Goal: Task Accomplishment & Management: Use online tool/utility

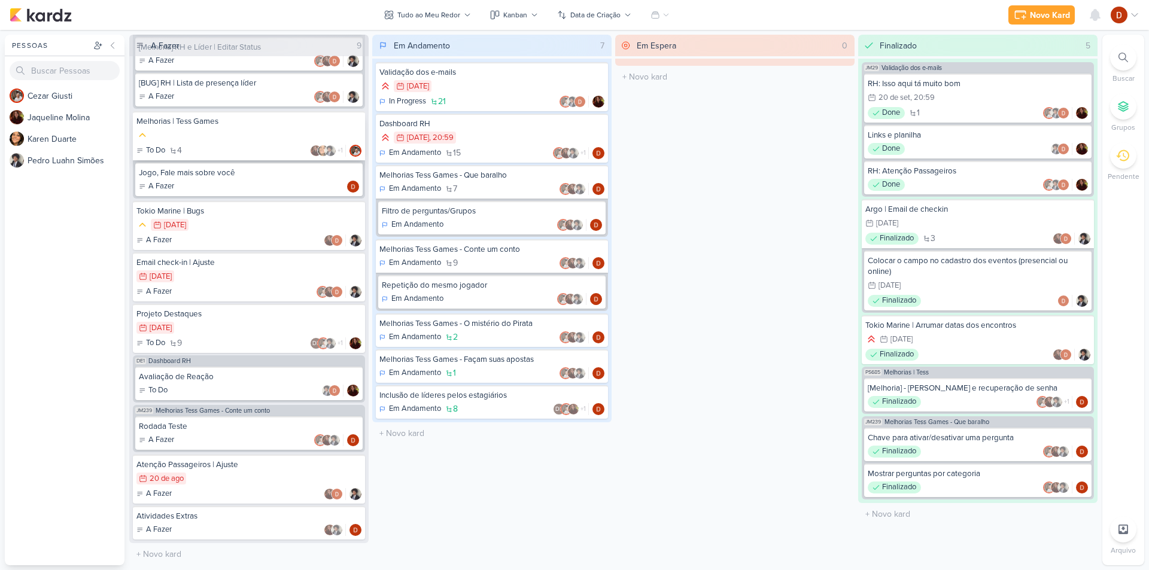
scroll to position [314, 0]
click at [483, 184] on div "Em Andamento 7" at bounding box center [492, 189] width 225 height 12
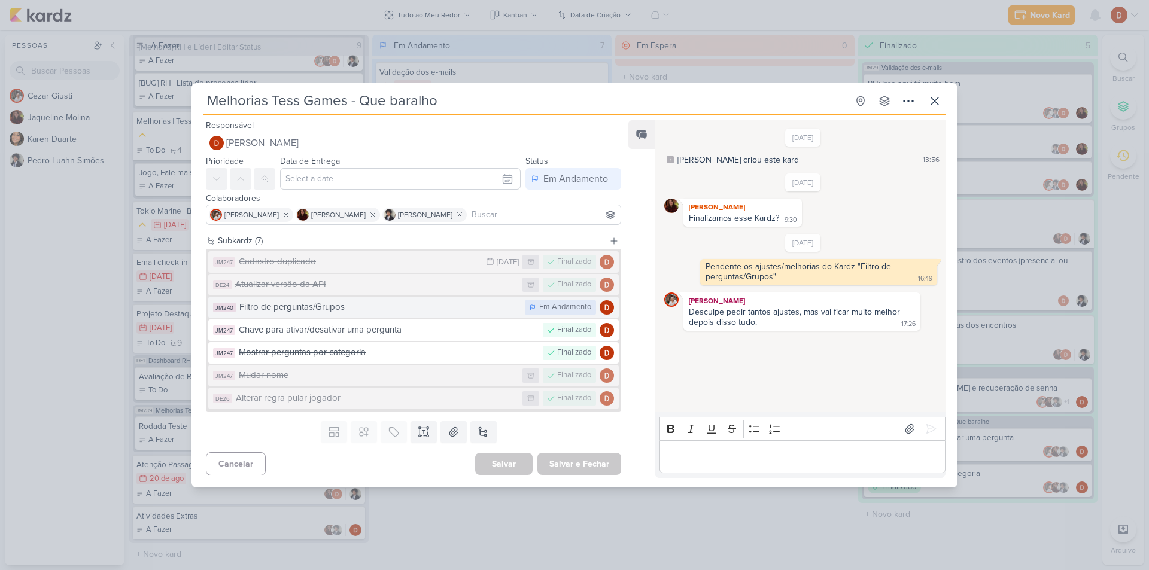
click at [291, 312] on div "Filtro de perguntas/Grupos" at bounding box center [379, 307] width 280 height 14
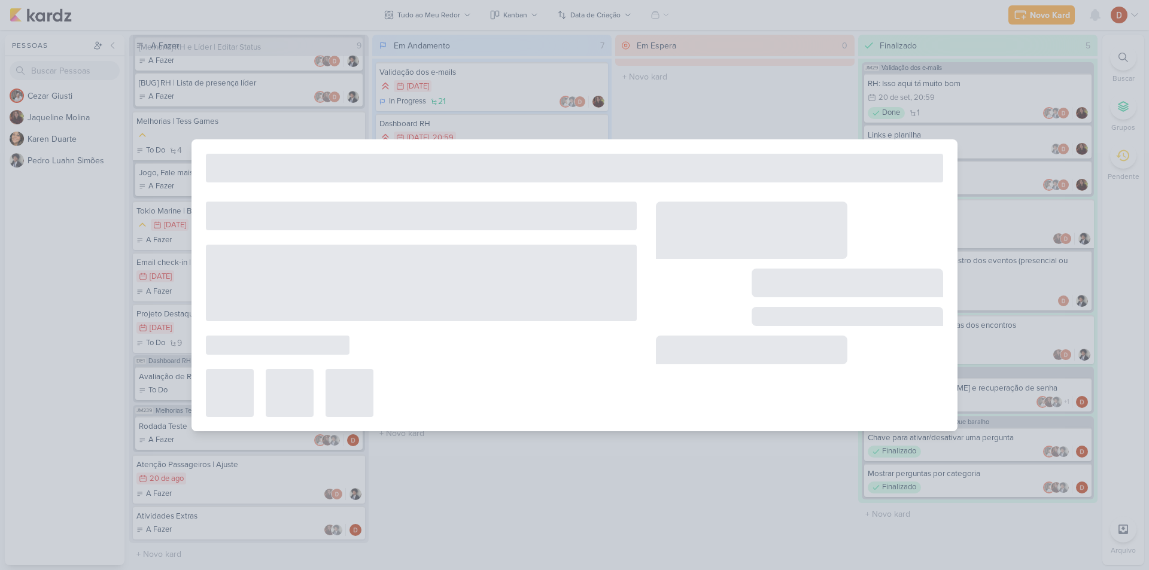
type input "Filtro de perguntas/Grupos"
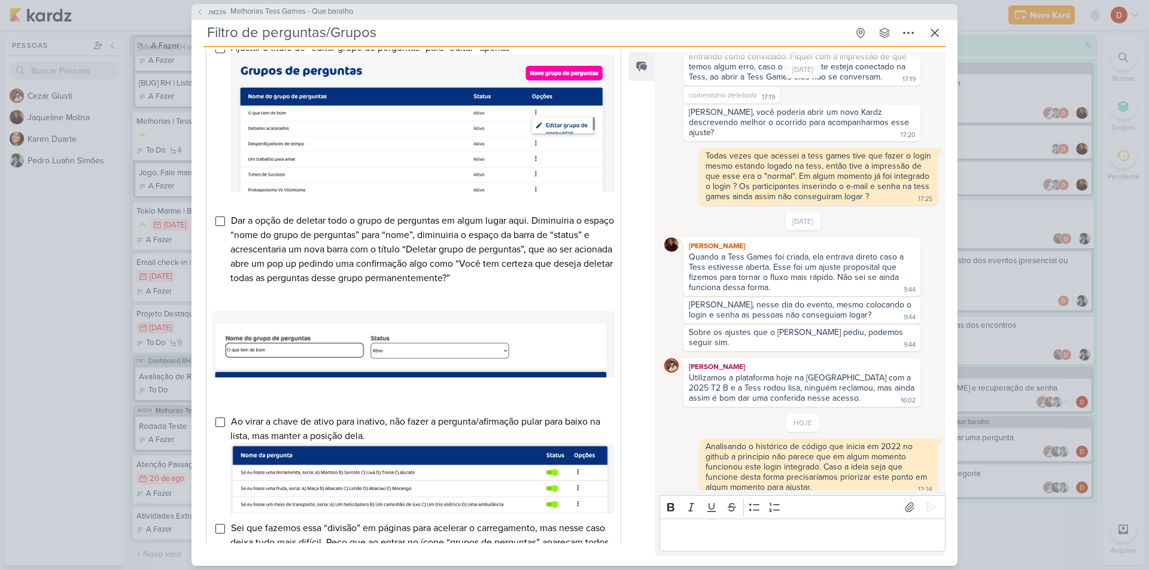
scroll to position [359, 0]
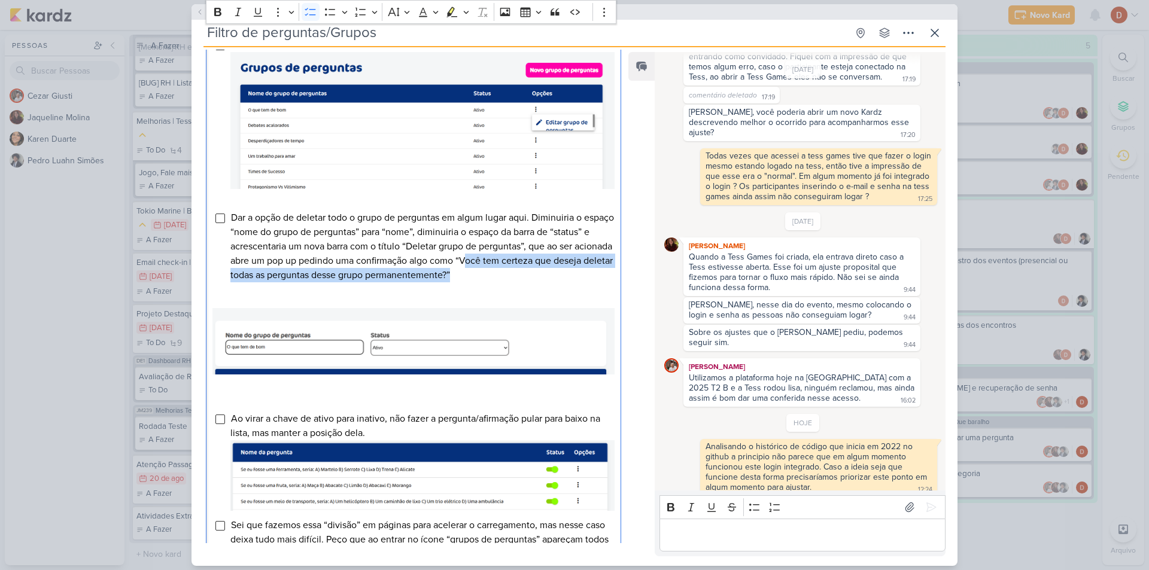
drag, startPoint x: 518, startPoint y: 275, endPoint x: 511, endPoint y: 284, distance: 12.0
click at [511, 281] on span "Dar a opção de deletar todo o grupo de perguntas em algum lugar aqui. Diminuiri…" at bounding box center [422, 246] width 384 height 69
copy span "Você tem certeza que deseja deletar todas as perguntas desse grupo permanenteme…"
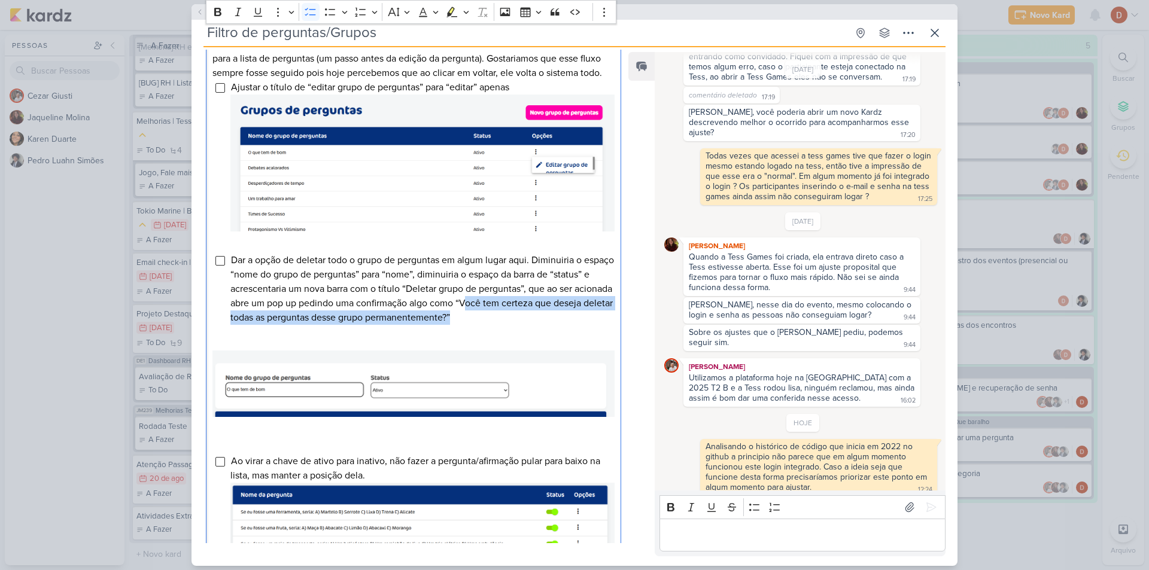
scroll to position [299, 0]
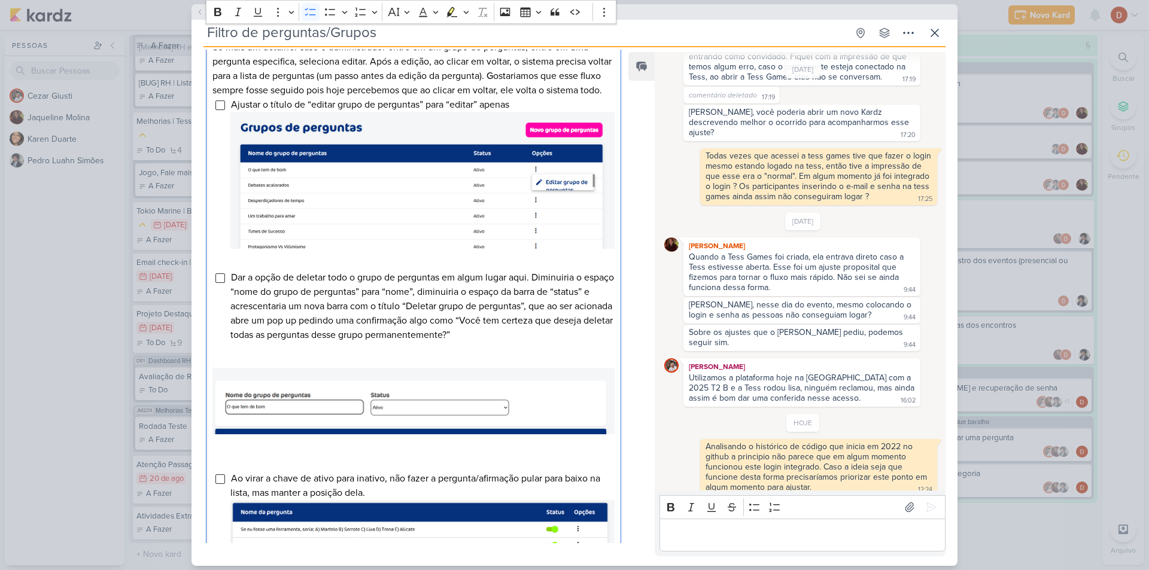
click at [497, 311] on li "Dar a opção de deletar todo o grupo de perguntas em algum lugar aqui. Diminuiri…" at bounding box center [422, 307] width 384 height 72
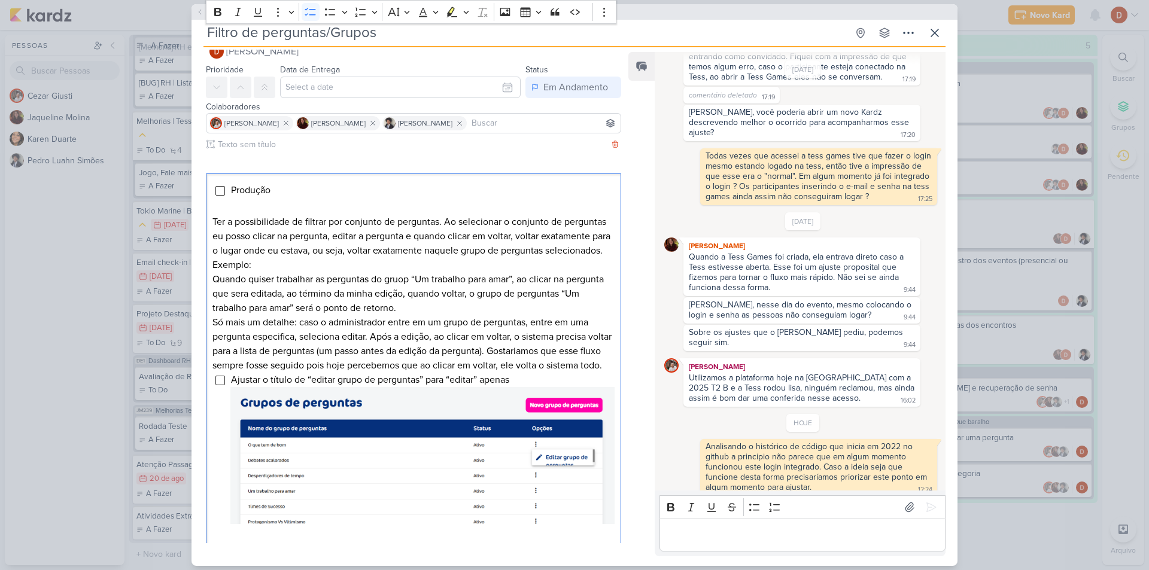
scroll to position [0, 0]
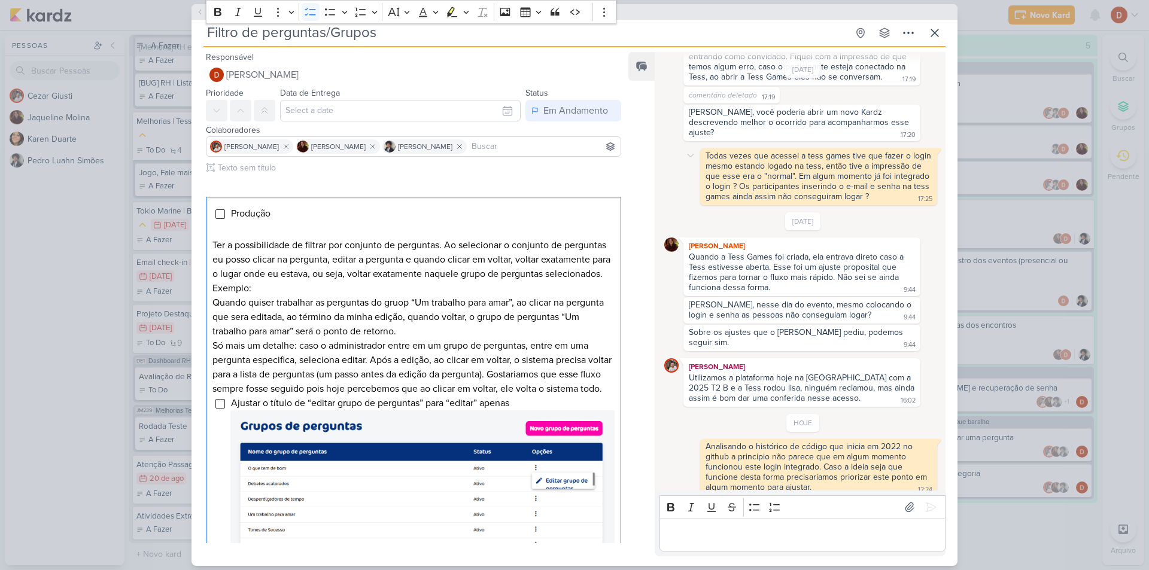
click at [675, 182] on div "Todas vezes que acessei a tess games tive que fazer o login mesmo estando logad…" at bounding box center [803, 176] width 278 height 57
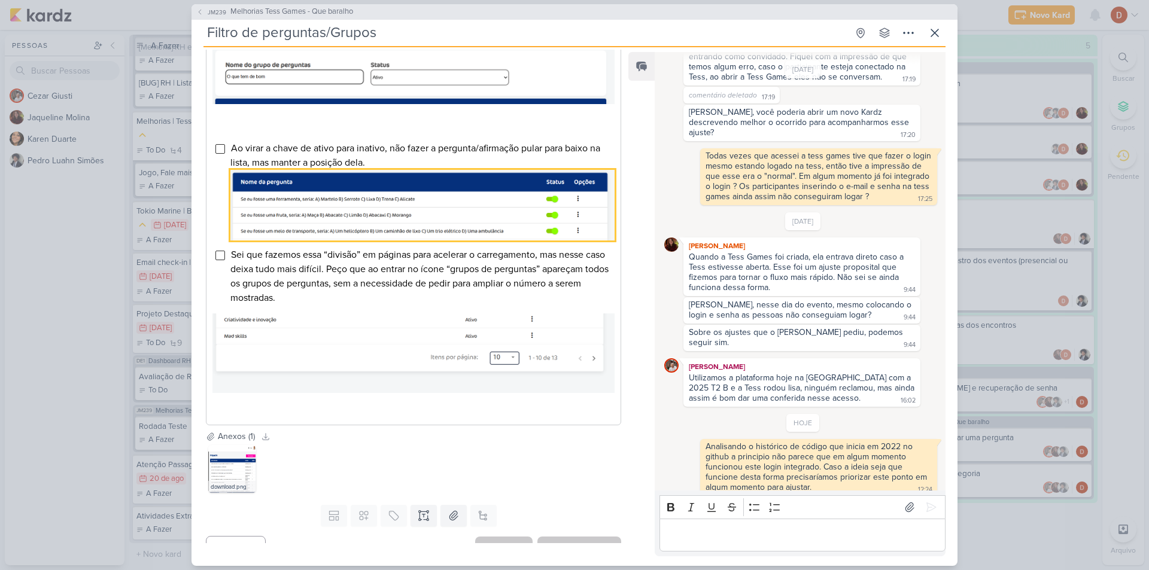
scroll to position [658, 0]
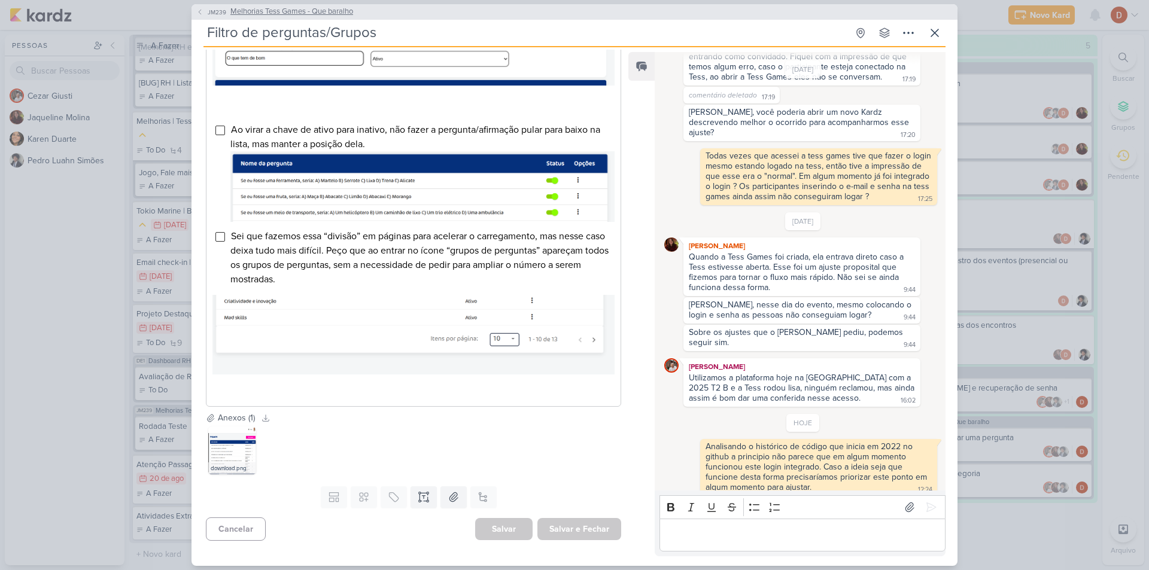
click at [208, 17] on button "JM239 Melhorias Tess Games - Que baralho" at bounding box center [274, 12] width 157 height 12
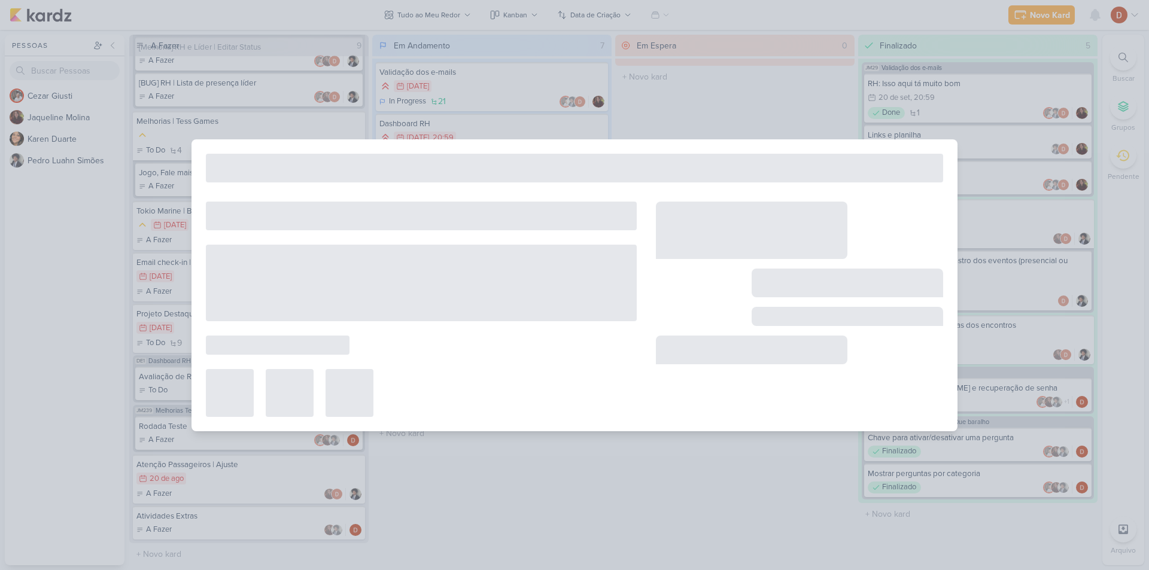
type input "Melhorias Tess Games - Que baralho"
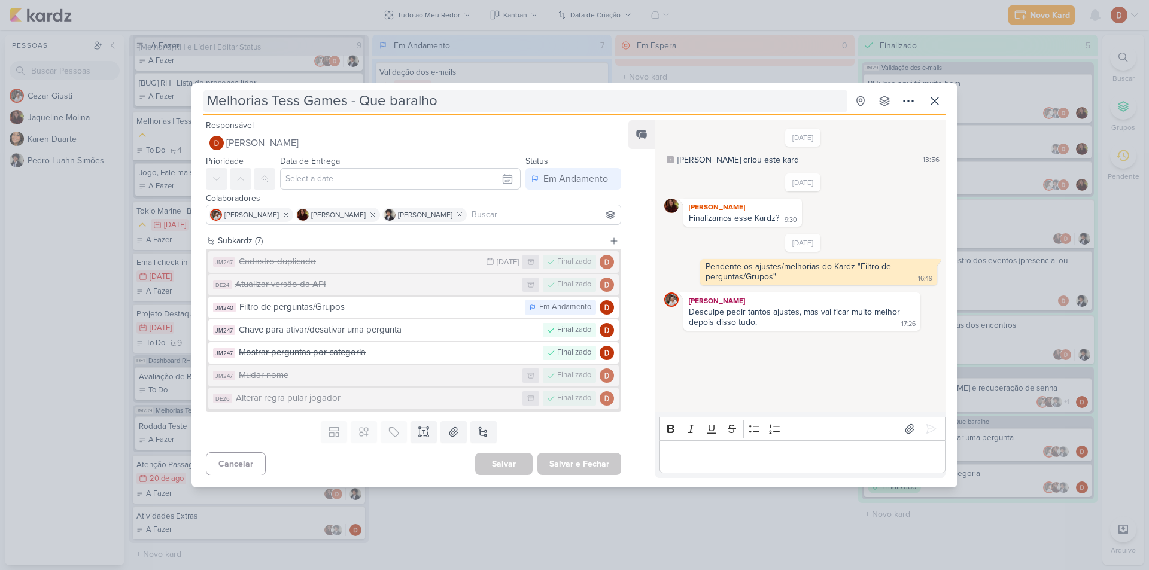
scroll to position [0, 0]
click at [938, 101] on icon at bounding box center [935, 101] width 14 height 14
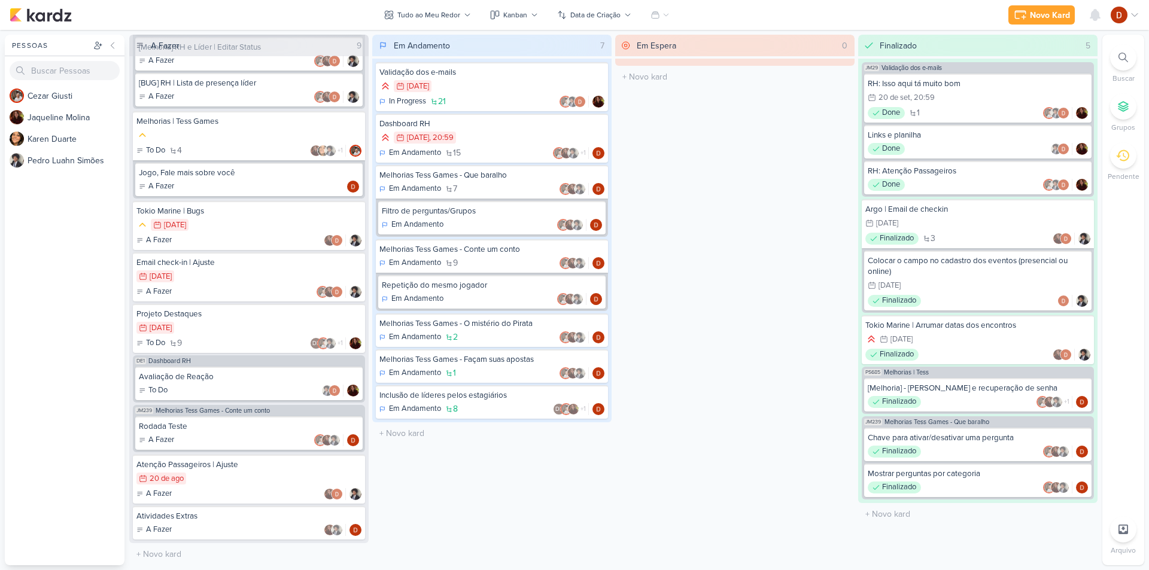
click at [432, 503] on div "Em Andamento 7 Validação dos e-mails 7/3 [DATE] In Progress 21" at bounding box center [491, 300] width 239 height 531
click at [463, 218] on div "Filtro de perguntas/Grupos Em Andamento" at bounding box center [491, 218] width 227 height 34
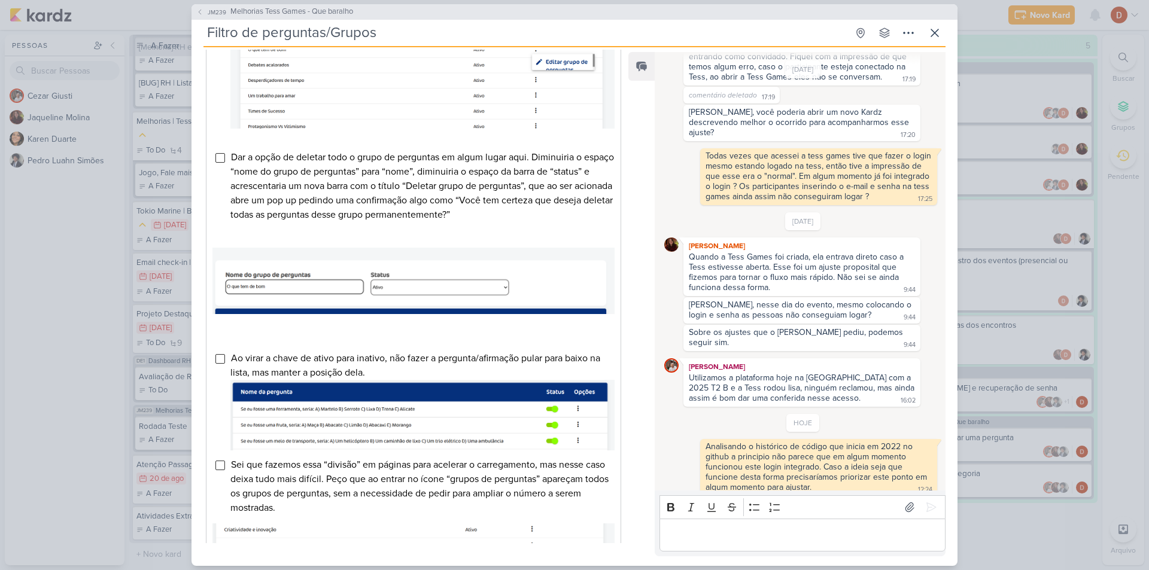
scroll to position [658, 0]
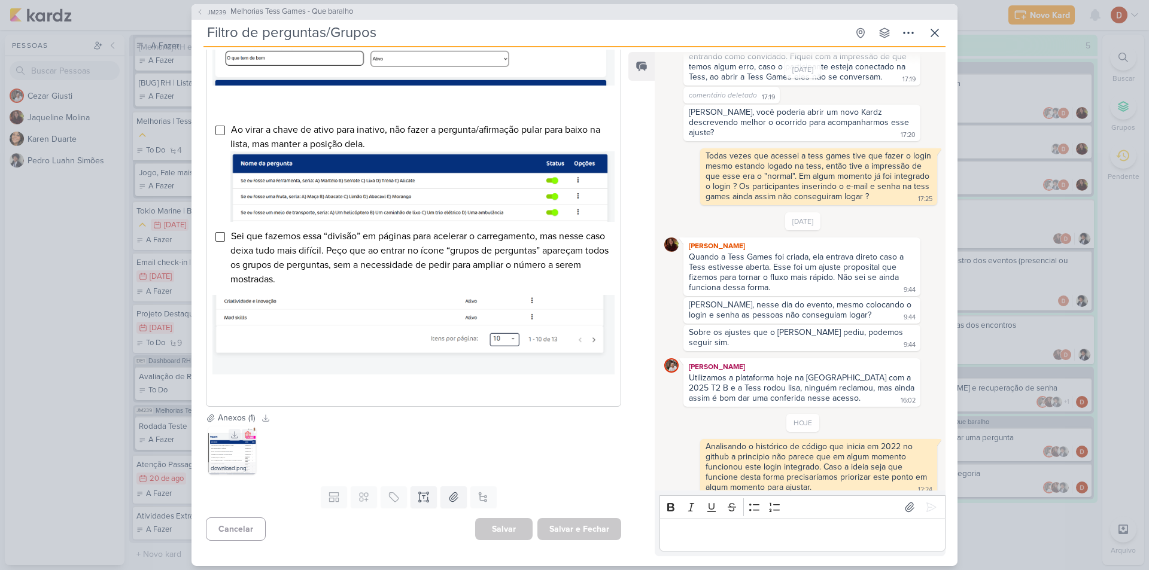
click at [218, 447] on img at bounding box center [232, 451] width 48 height 48
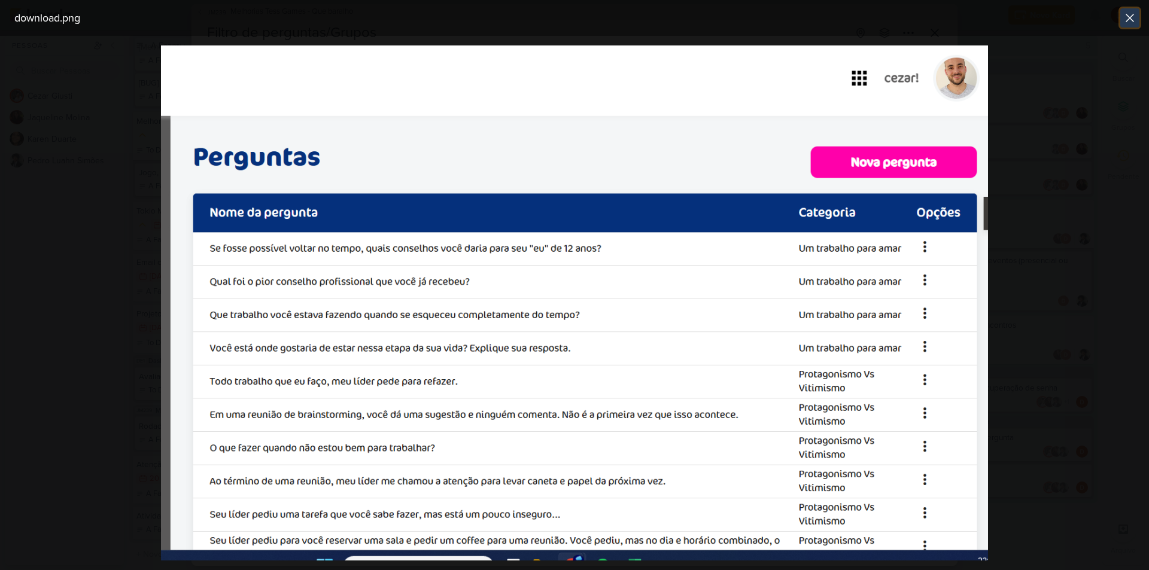
click at [1127, 11] on icon at bounding box center [1130, 18] width 14 height 14
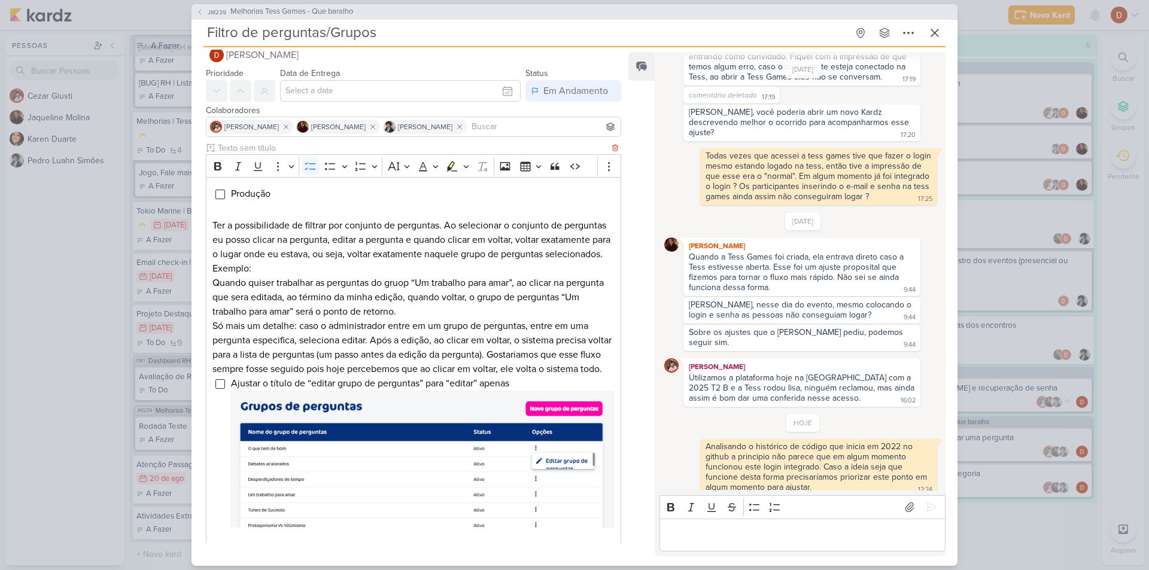
scroll to position [0, 0]
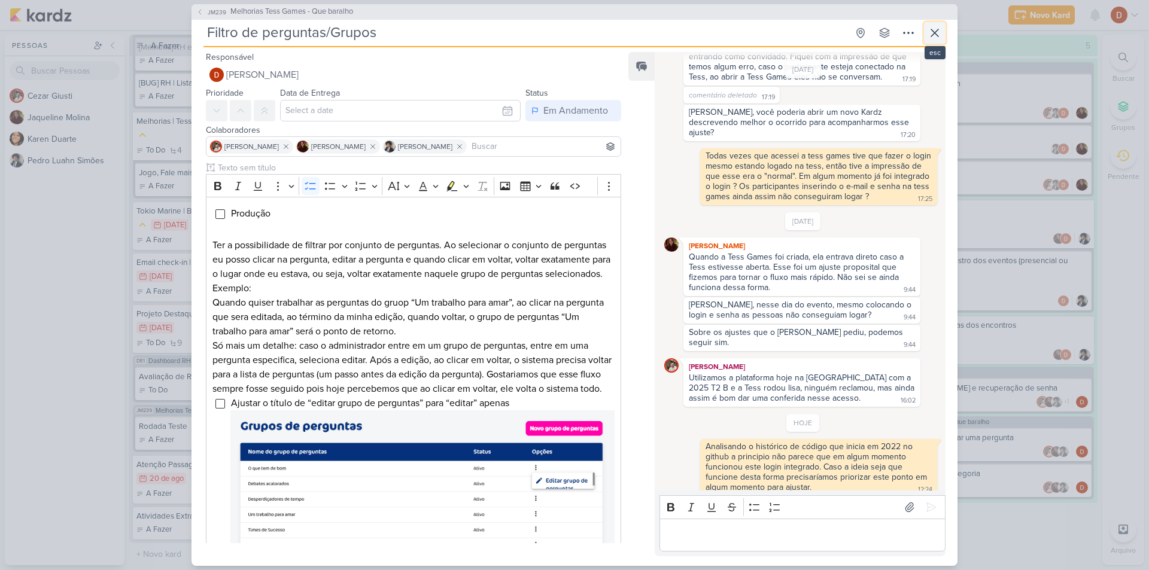
click at [942, 30] on button at bounding box center [935, 33] width 22 height 22
